Goal: Check status

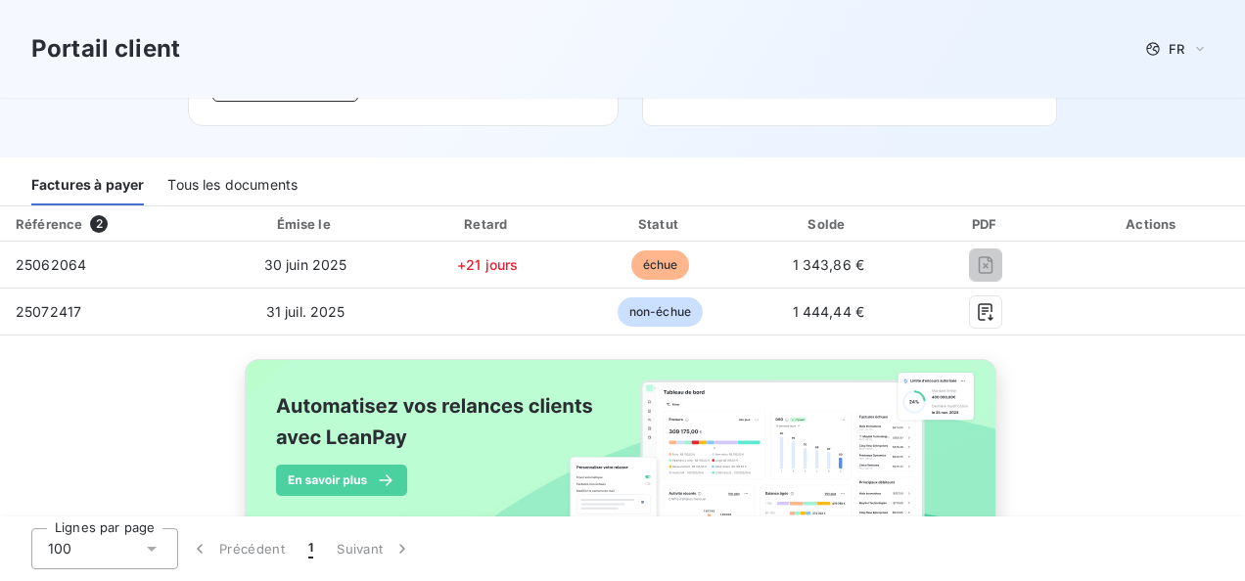
scroll to position [57, 0]
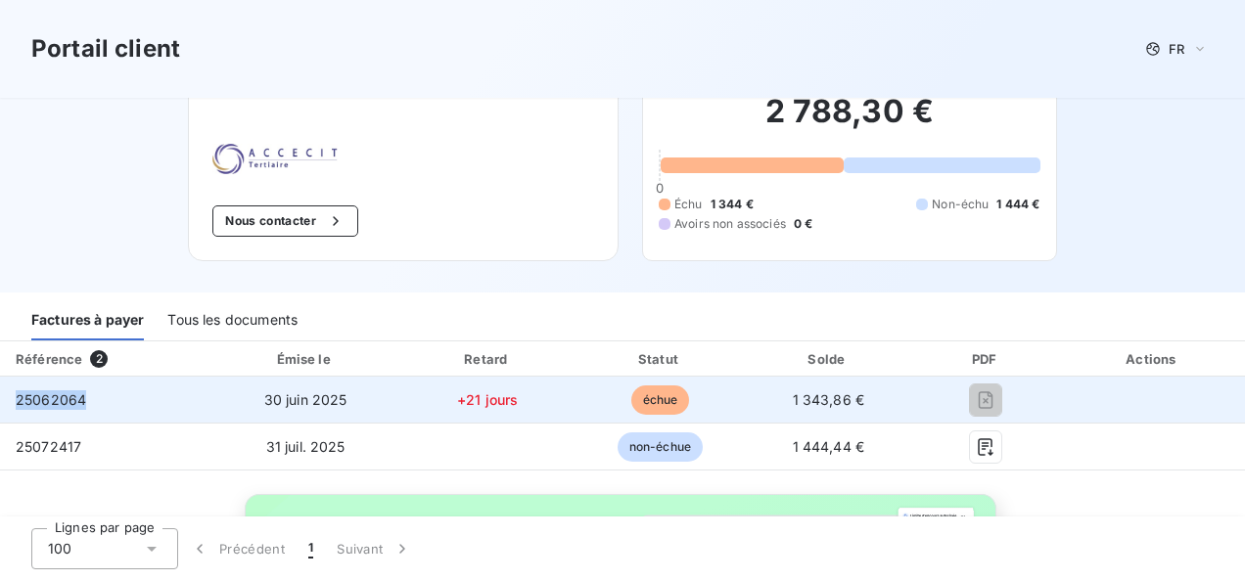
drag, startPoint x: 16, startPoint y: 397, endPoint x: 82, endPoint y: 400, distance: 66.6
click at [82, 400] on span "25062064" at bounding box center [51, 399] width 70 height 17
copy span "25062064"
